Goal: Transaction & Acquisition: Obtain resource

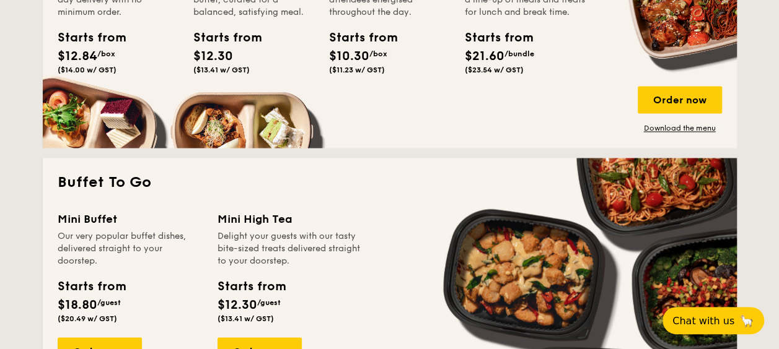
scroll to position [962, 0]
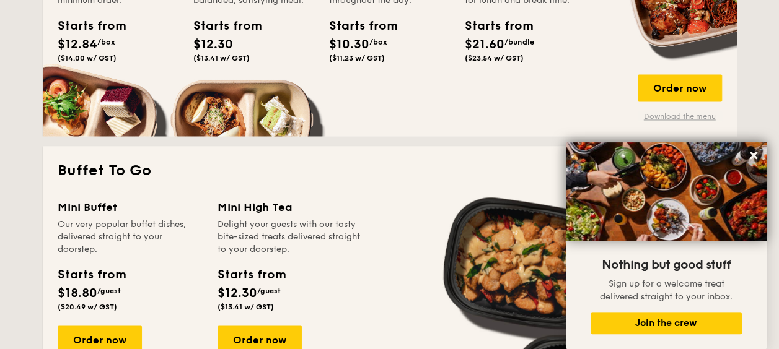
click at [694, 116] on link "Download the menu" at bounding box center [679, 116] width 84 height 10
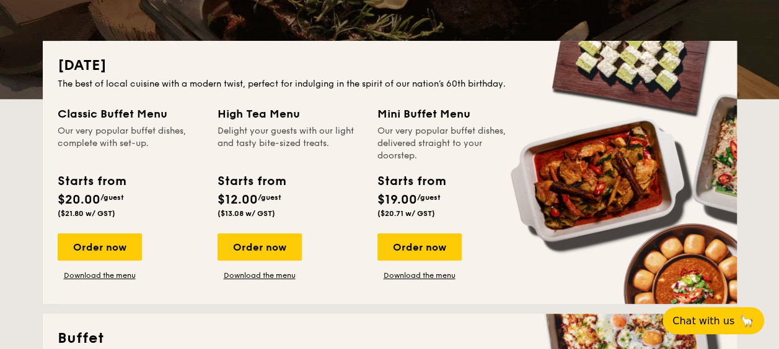
scroll to position [248, 0]
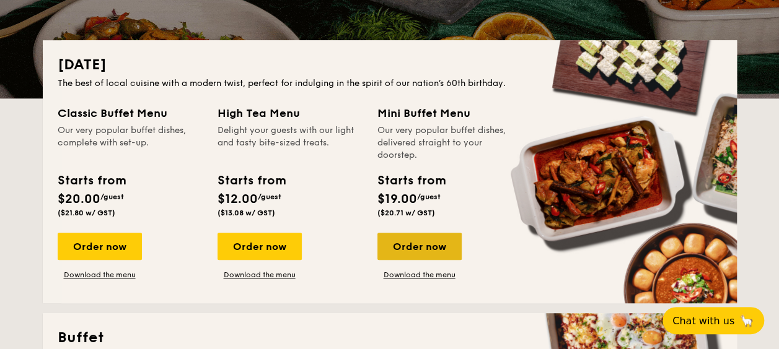
click at [424, 253] on div "Order now" at bounding box center [419, 246] width 84 height 27
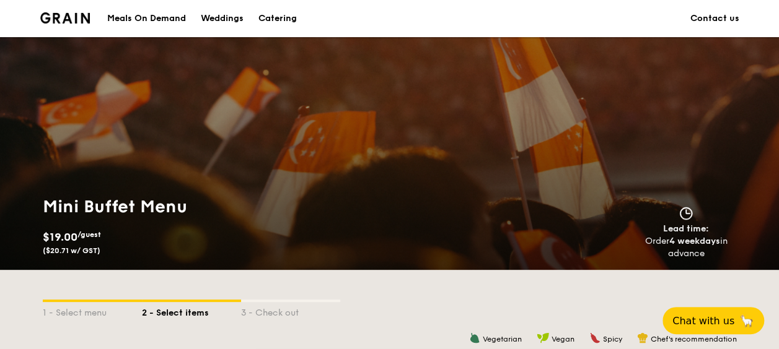
scroll to position [248, 0]
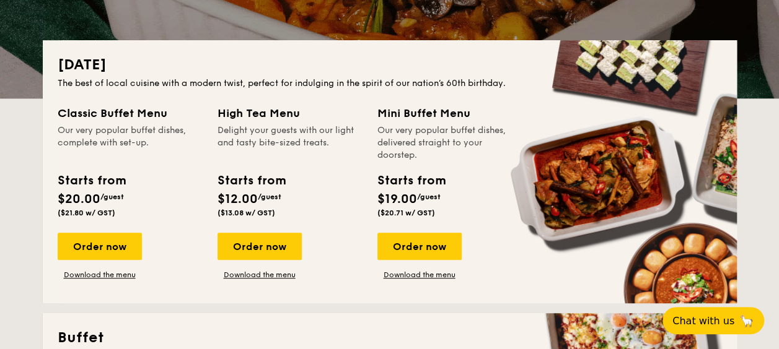
click at [411, 285] on div "Classic Buffet Menu Our very popular buffet dishes, complete with set-up. Start…" at bounding box center [390, 197] width 664 height 184
click at [414, 277] on link "Download the menu" at bounding box center [419, 275] width 84 height 10
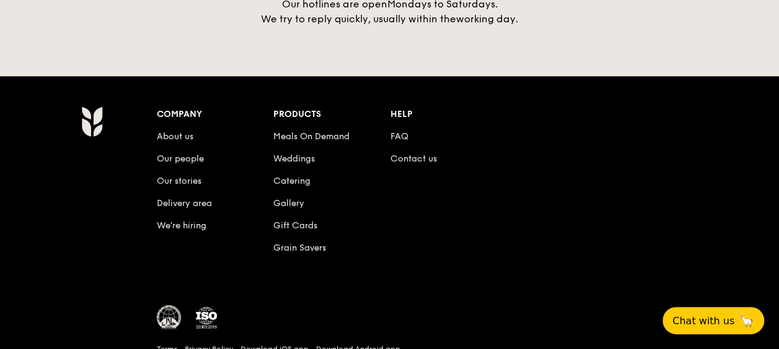
scroll to position [2995, 0]
